Goal: Contribute content

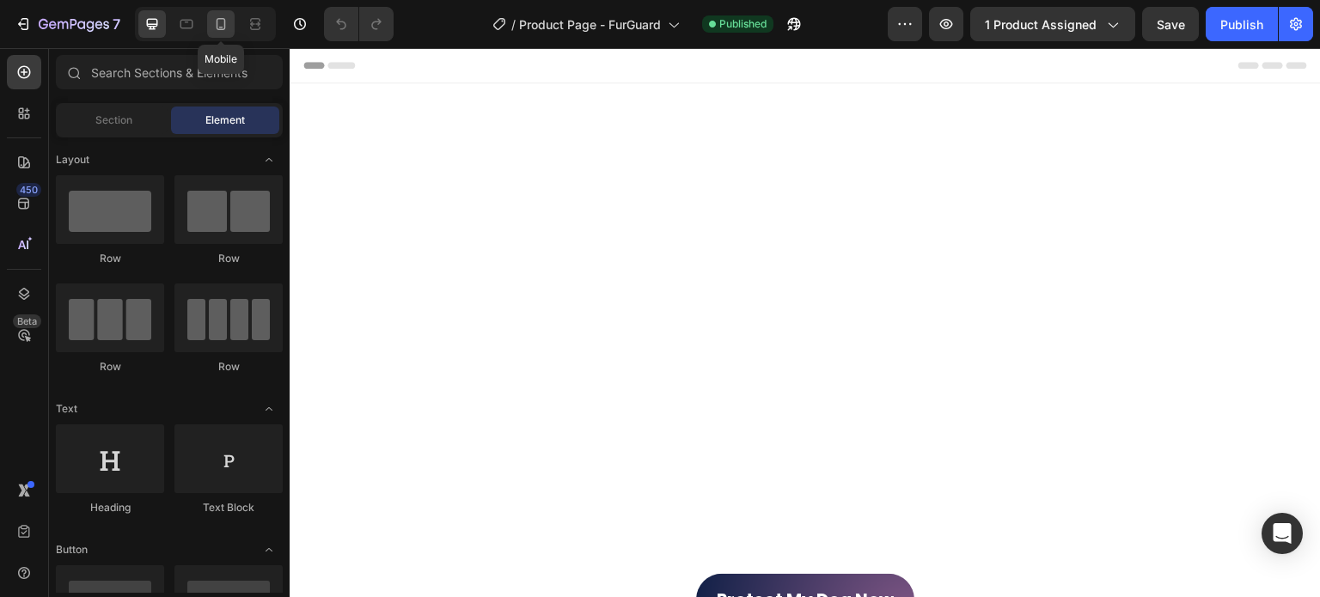
click at [220, 30] on icon at bounding box center [221, 24] width 9 height 12
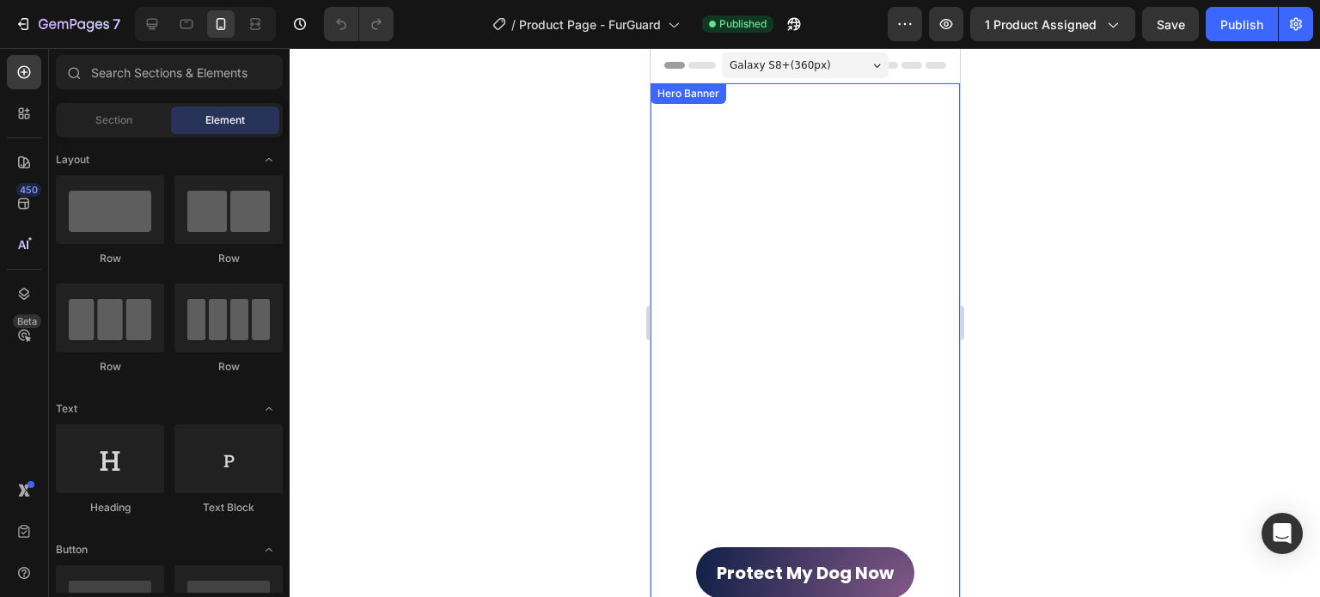
click at [890, 247] on div "Protect My Dog Now Button" at bounding box center [804, 358] width 282 height 481
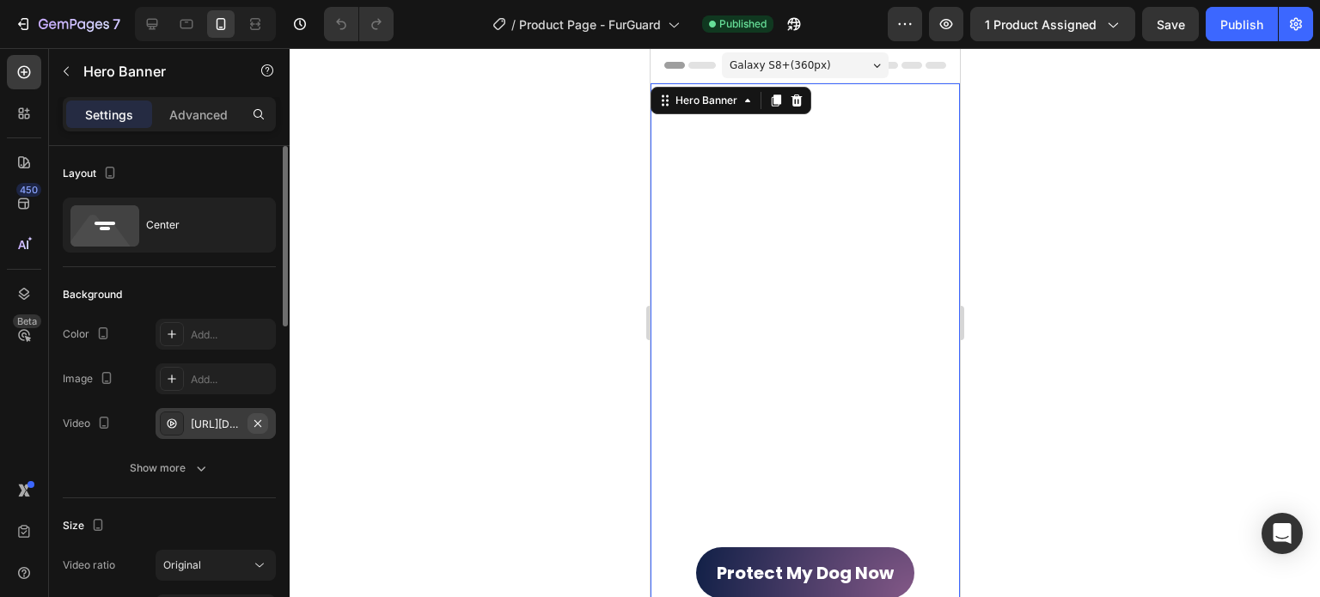
click at [262, 425] on icon "button" at bounding box center [258, 424] width 14 height 14
click at [187, 428] on div "Add..." at bounding box center [216, 423] width 120 height 31
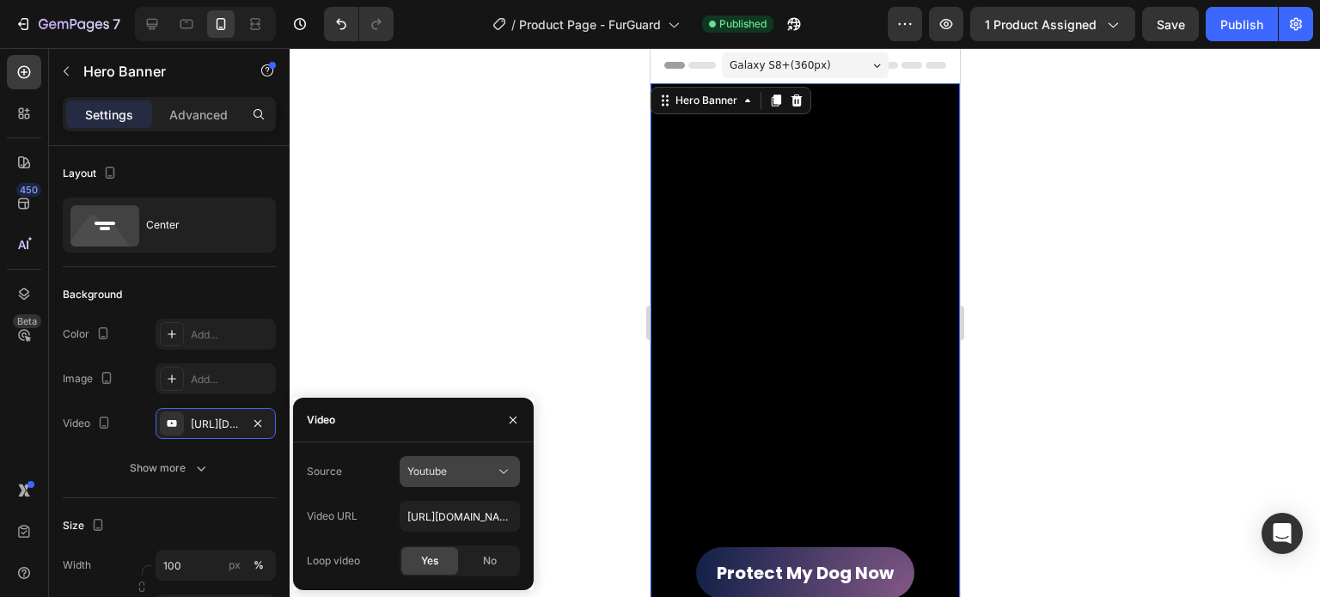
click at [422, 473] on span "Youtube" at bounding box center [427, 471] width 40 height 13
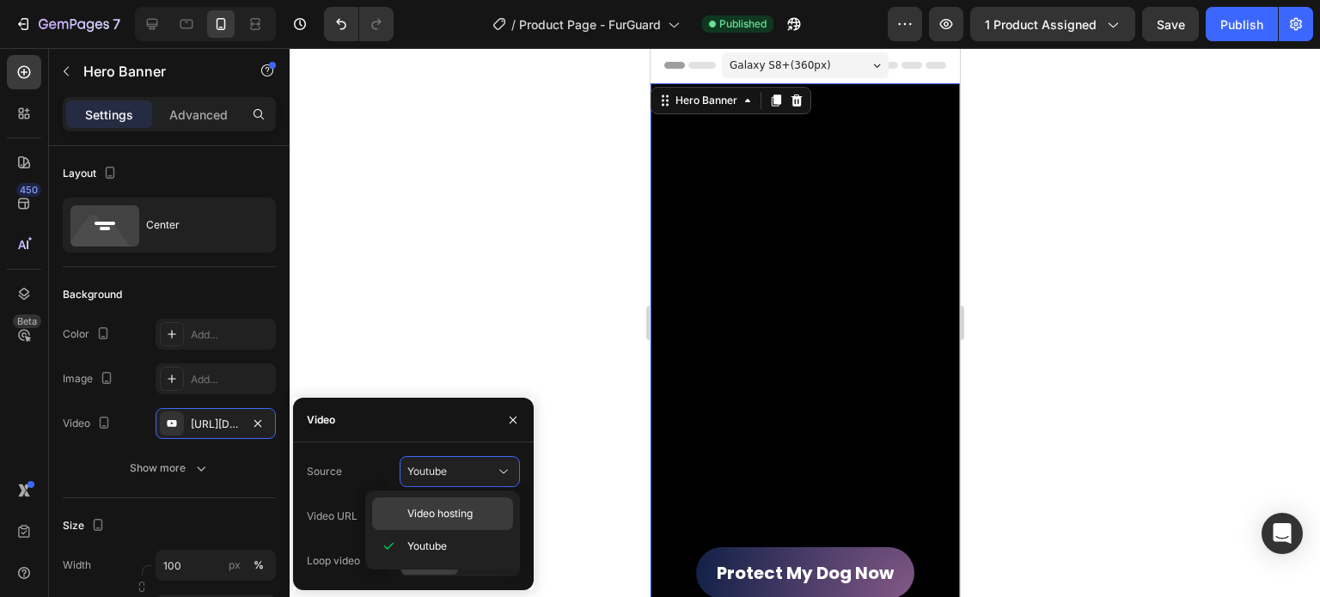
click at [430, 512] on span "Video hosting" at bounding box center [439, 513] width 65 height 15
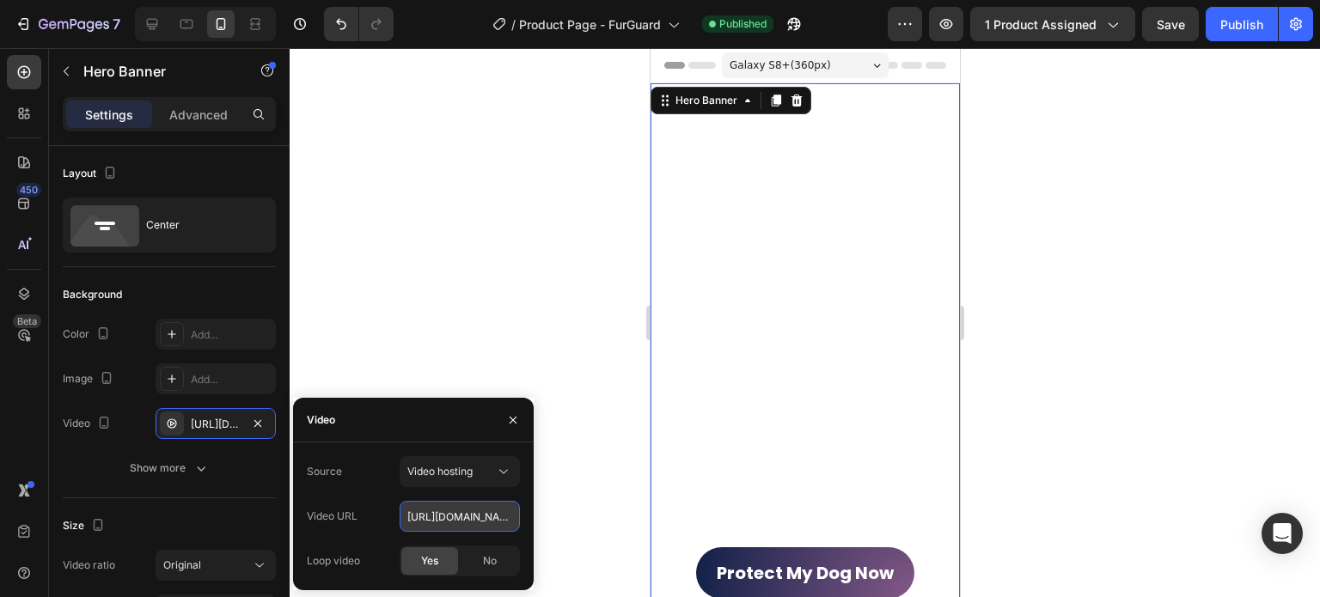
click at [461, 511] on input "[URL][DOMAIN_NAME]" at bounding box center [460, 516] width 120 height 31
paste input "a9dd66b9b7cc4c17b4d31422a77c9b06"
type input "[URL][DOMAIN_NAME]"
click at [213, 284] on div "Background" at bounding box center [169, 294] width 213 height 27
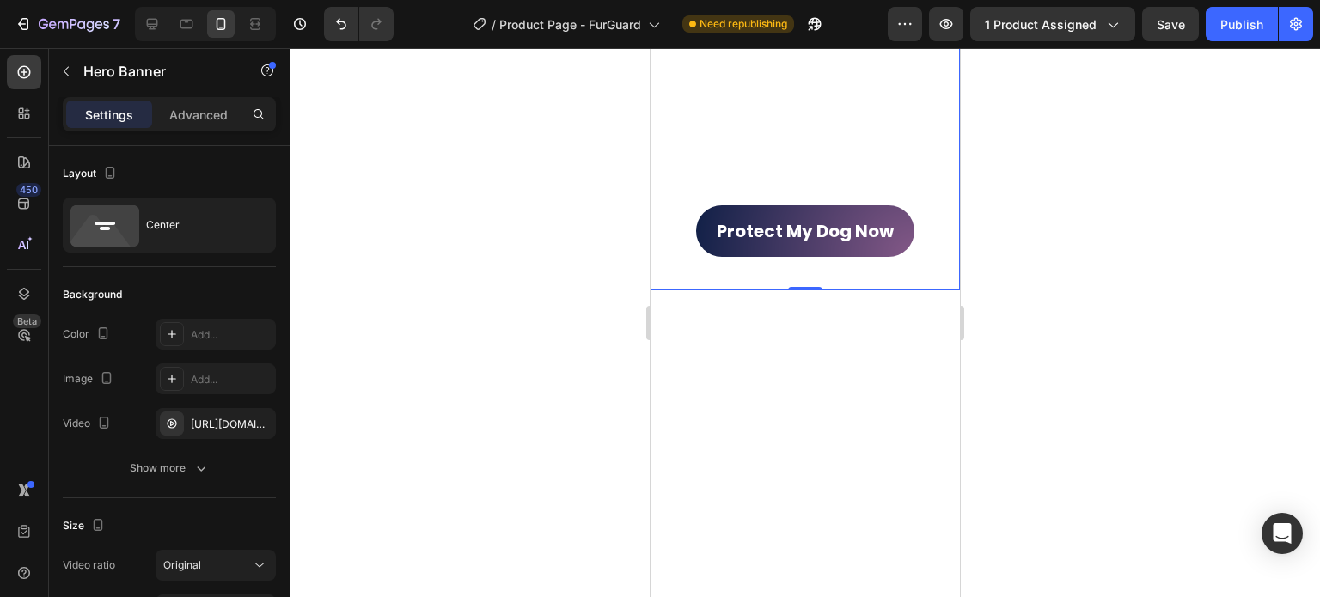
scroll to position [344, 0]
click at [1255, 32] on div "Publish" at bounding box center [1241, 24] width 43 height 18
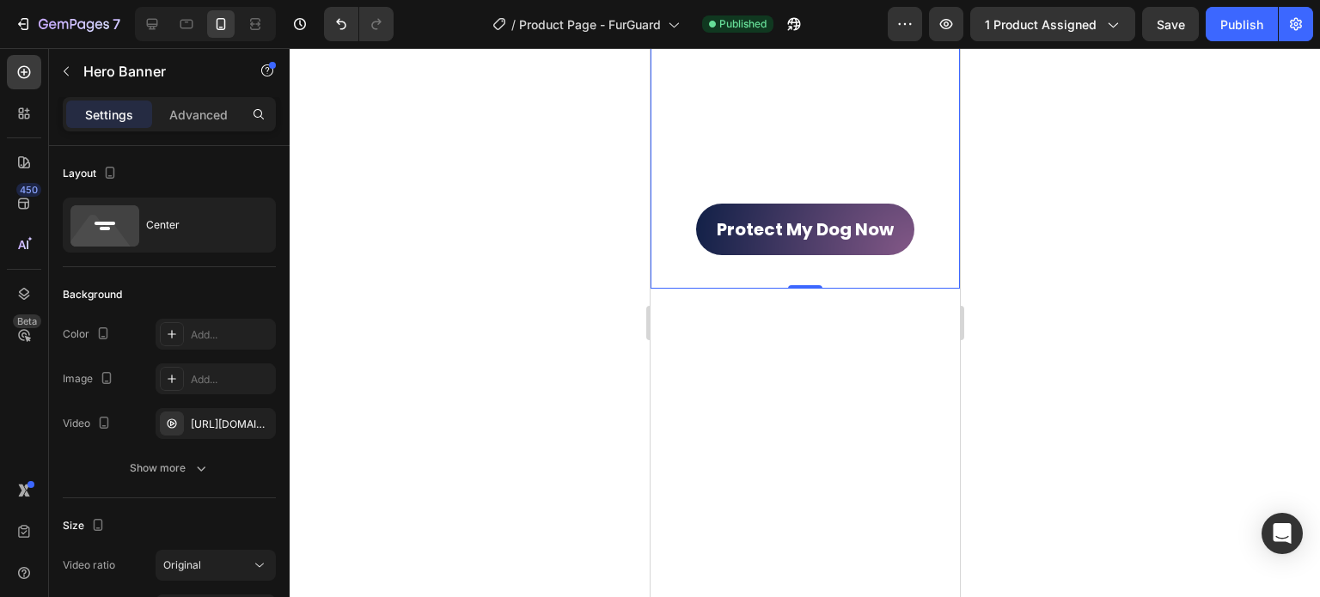
click at [983, 468] on div at bounding box center [805, 322] width 1030 height 549
